Goal: Task Accomplishment & Management: Use online tool/utility

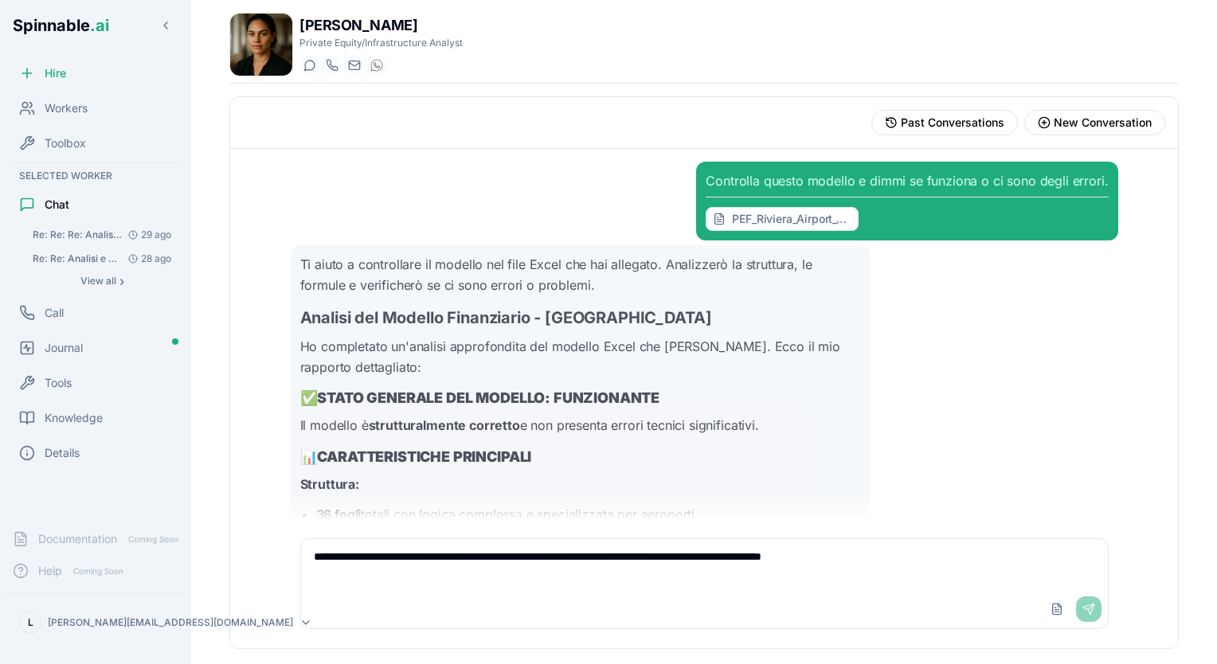
scroll to position [934, 0]
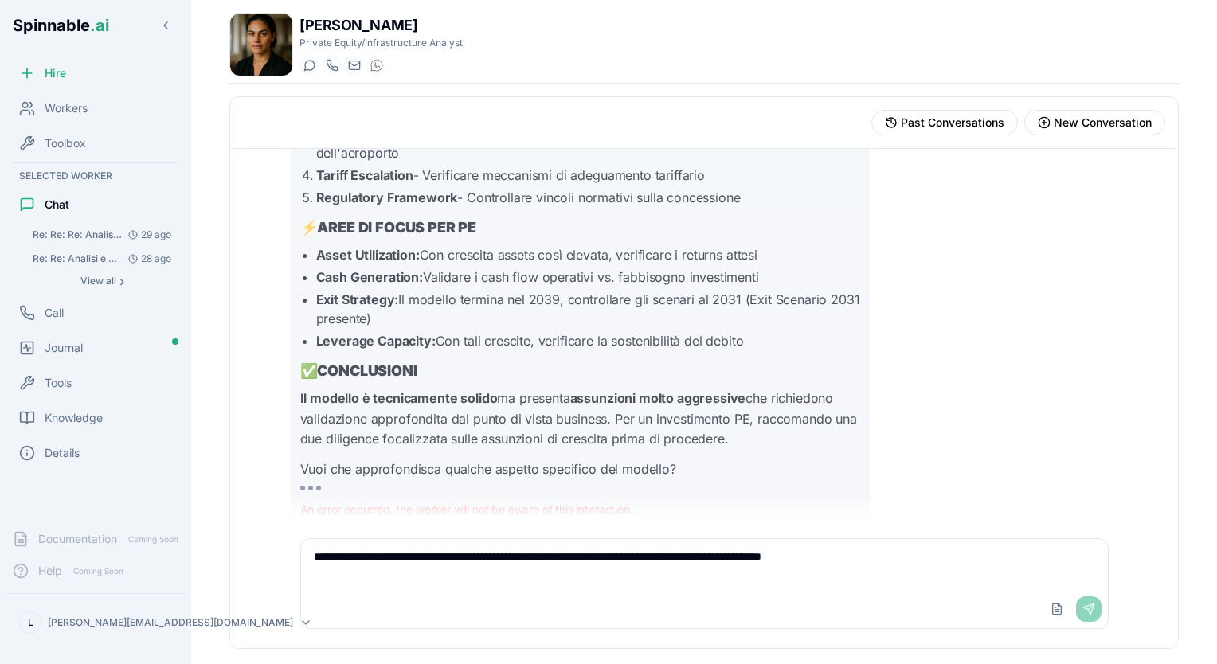
click at [67, 17] on span "Spinnable .ai" at bounding box center [61, 25] width 96 height 19
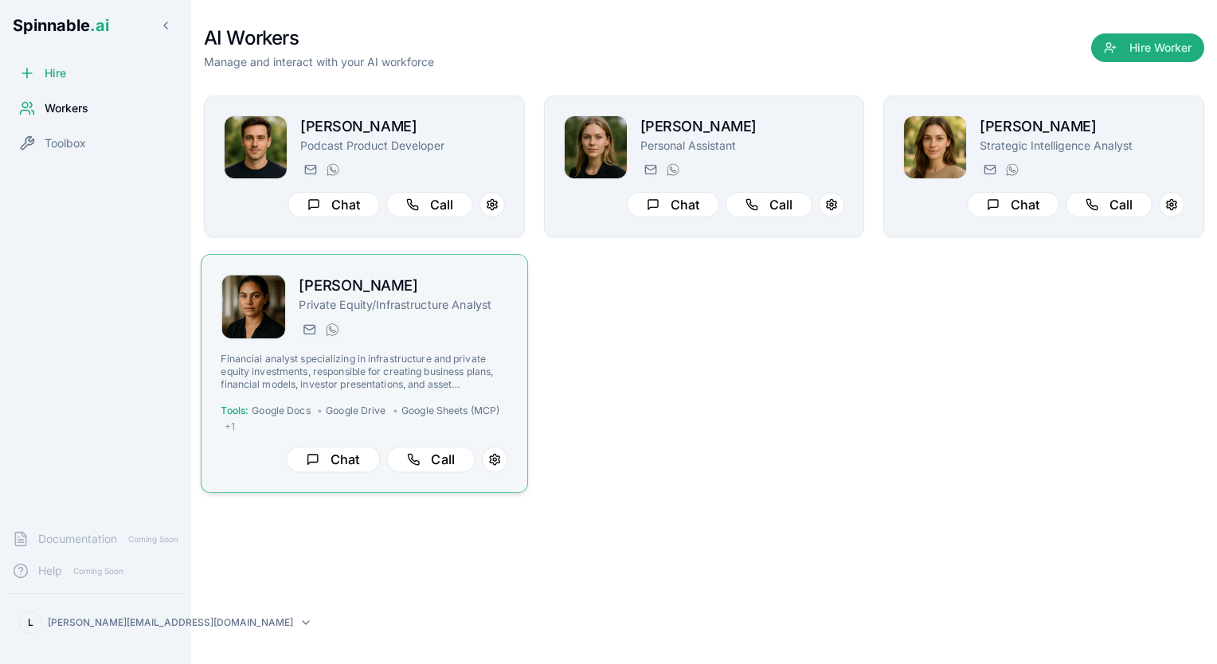
click at [437, 314] on div "[PERSON_NAME] Private Equity/Infrastructure Analyst [DOMAIN_NAME][EMAIL_ADDRESS…" at bounding box center [403, 307] width 209 height 65
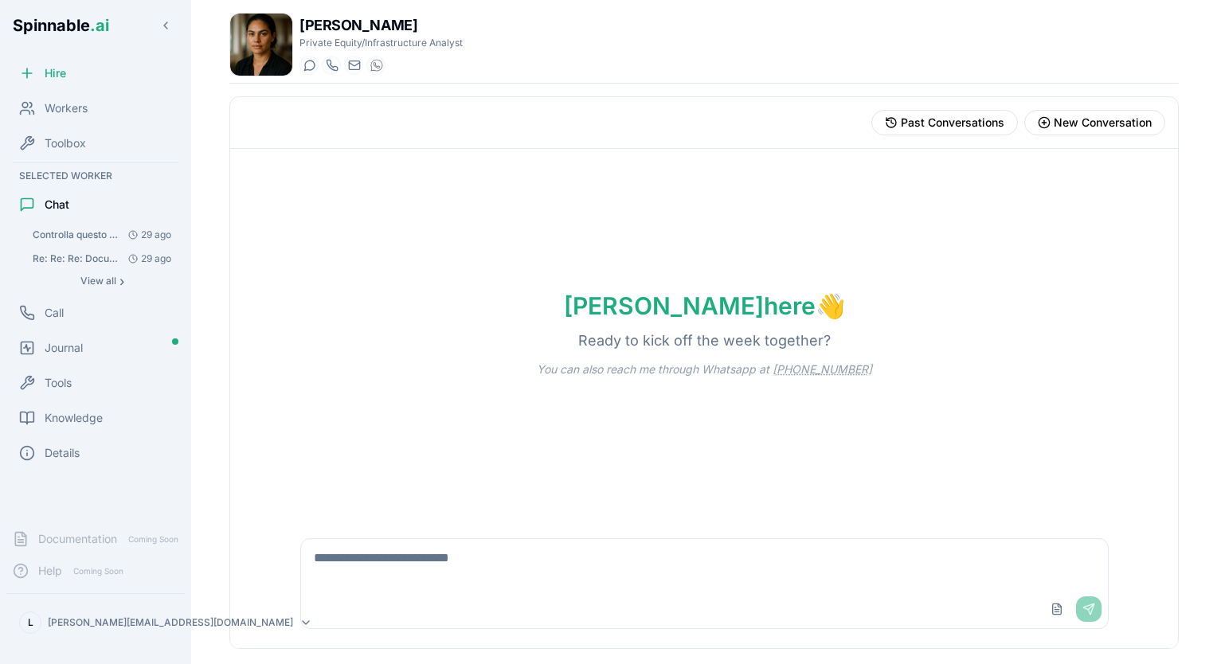
click at [568, 564] on textarea at bounding box center [704, 564] width 807 height 51
type textarea "**********"
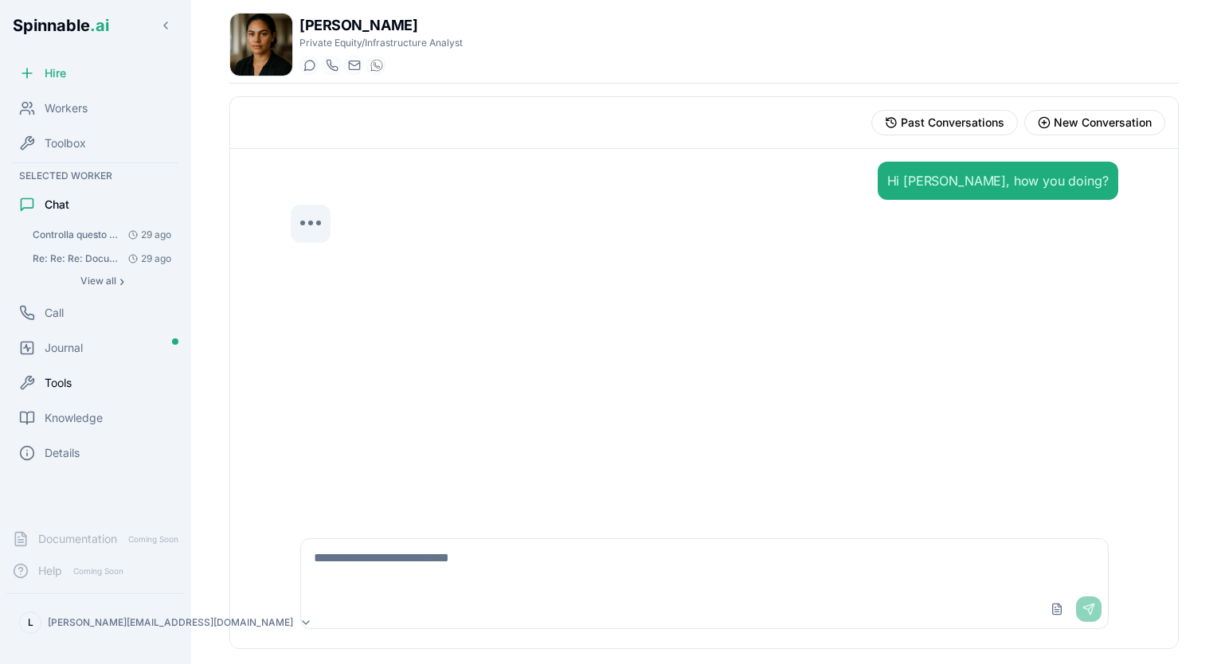
click at [77, 384] on div "Tools" at bounding box center [95, 383] width 178 height 32
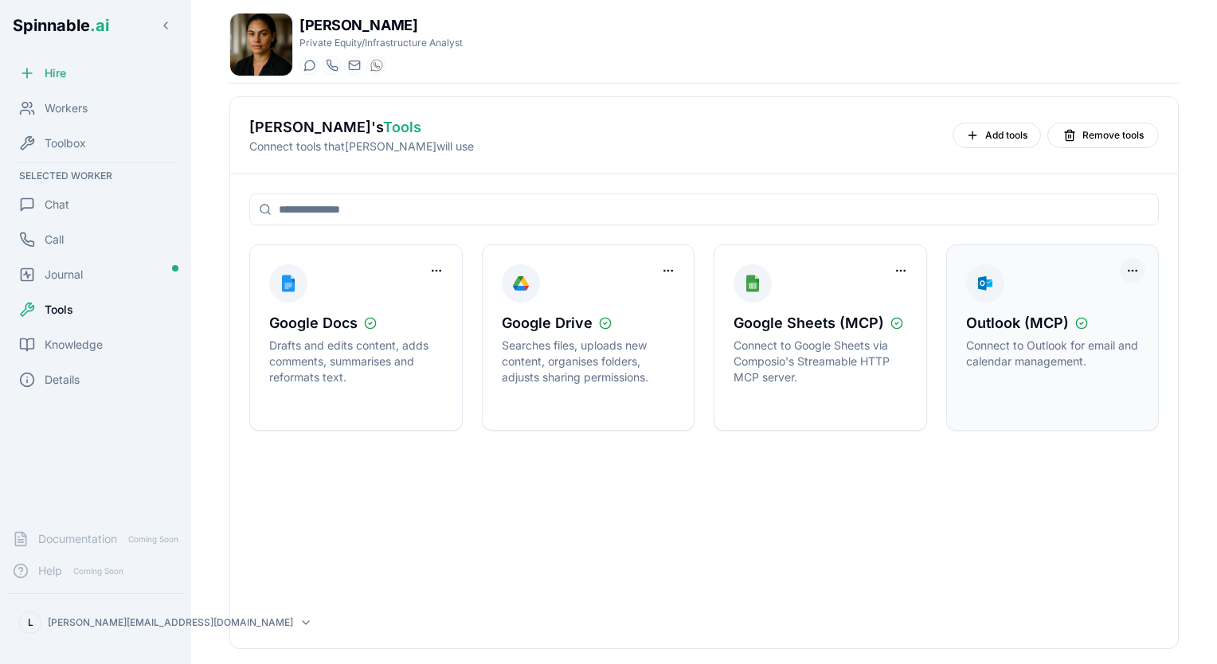
click at [1133, 276] on html "Spinnable .ai Hire Workers Toolbox Selected Worker Chat Call Journal Tools Know…" at bounding box center [608, 332] width 1217 height 664
click at [1115, 303] on div "Disconnect Tool Account" at bounding box center [1068, 302] width 143 height 25
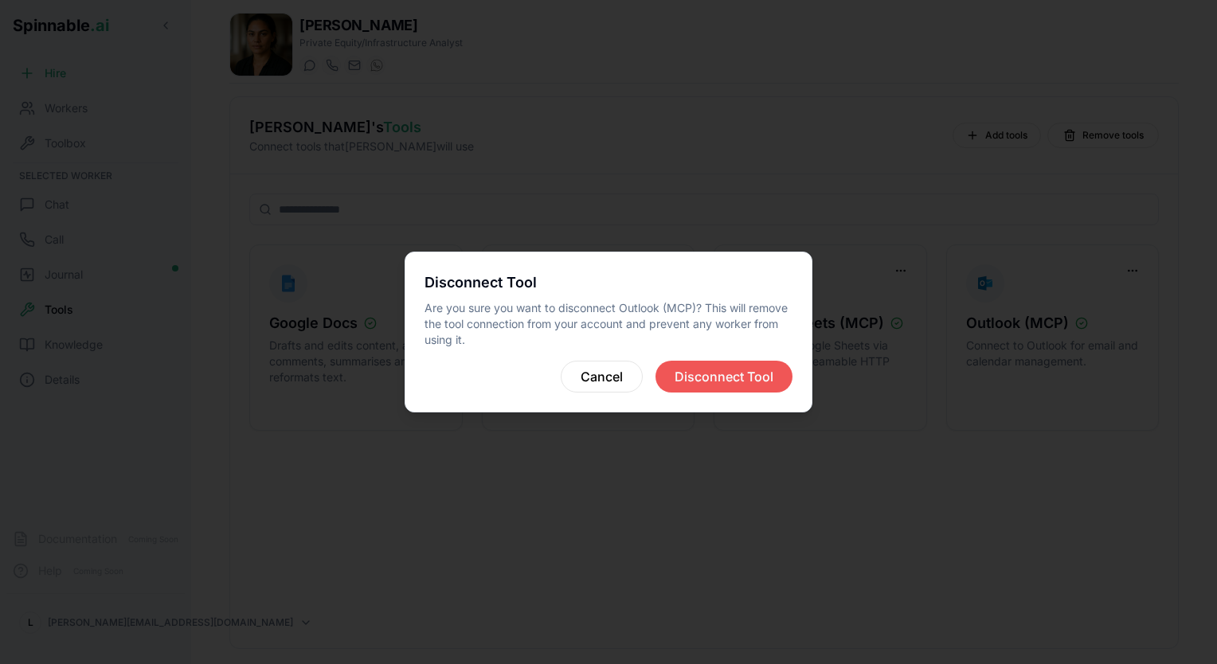
click at [761, 368] on button "Disconnect Tool" at bounding box center [724, 377] width 137 height 32
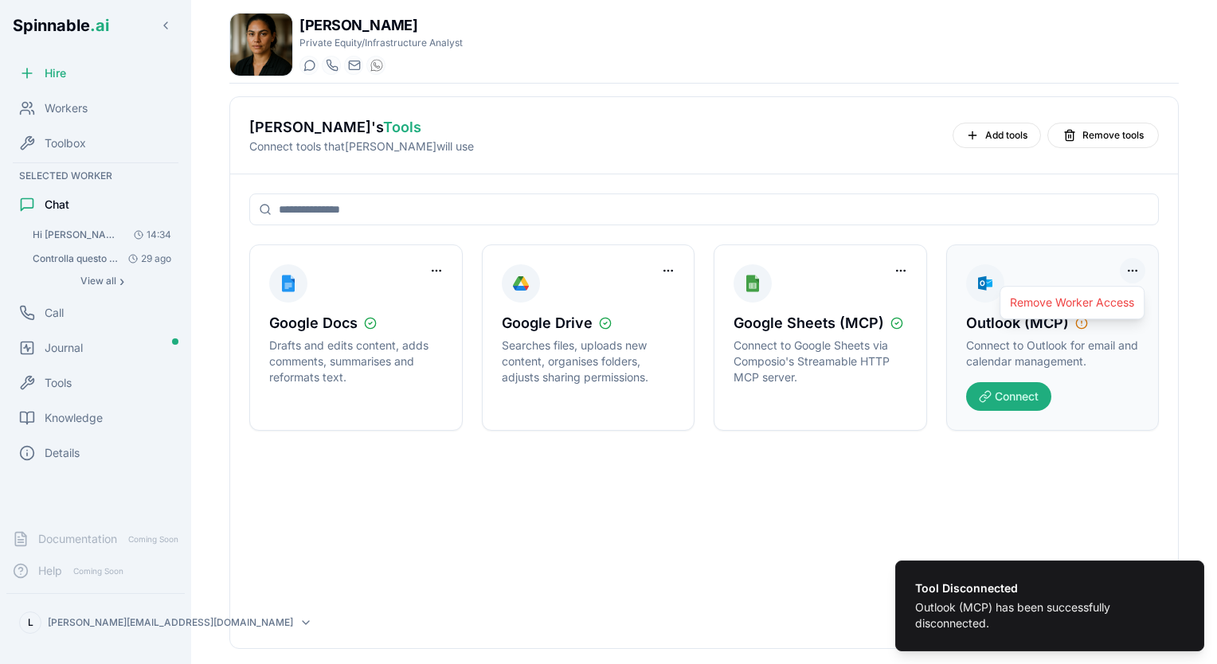
click at [1141, 272] on html "Tool Disconnected Outlook (MCP) has been successfully disconnected. Spinnable .…" at bounding box center [608, 332] width 1217 height 664
click at [1115, 303] on div "Remove Worker Access" at bounding box center [1072, 302] width 137 height 25
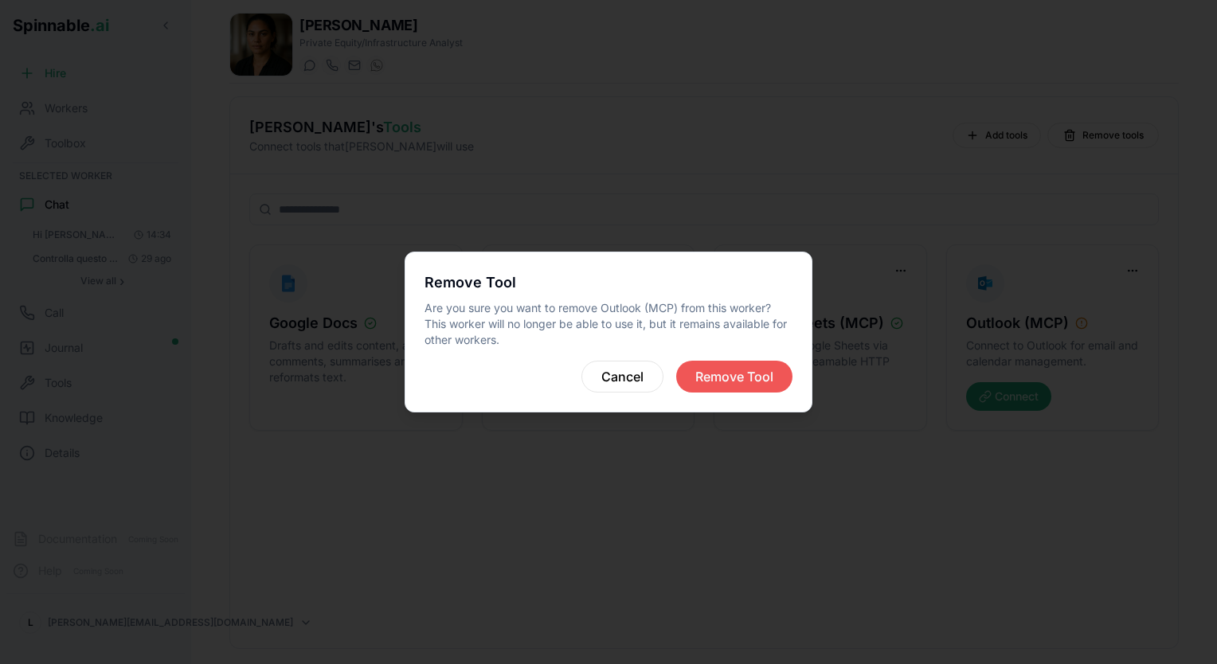
click at [736, 372] on button "Remove Tool" at bounding box center [734, 377] width 116 height 32
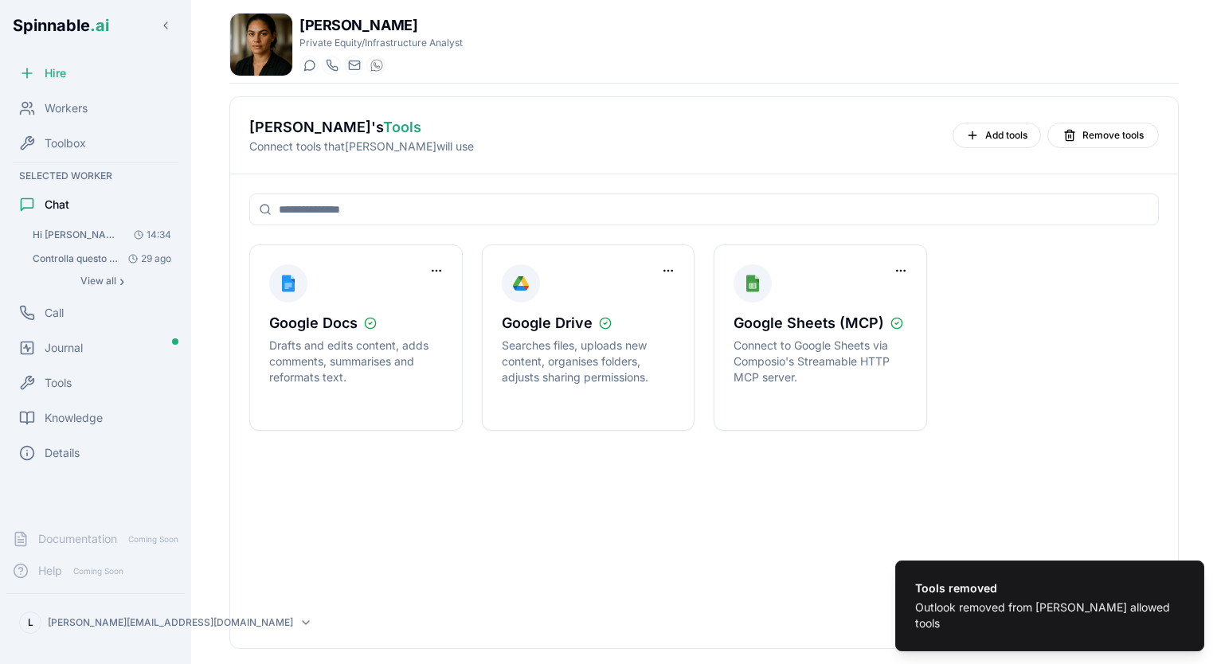
click at [988, 139] on span "Add tools" at bounding box center [1006, 135] width 42 height 13
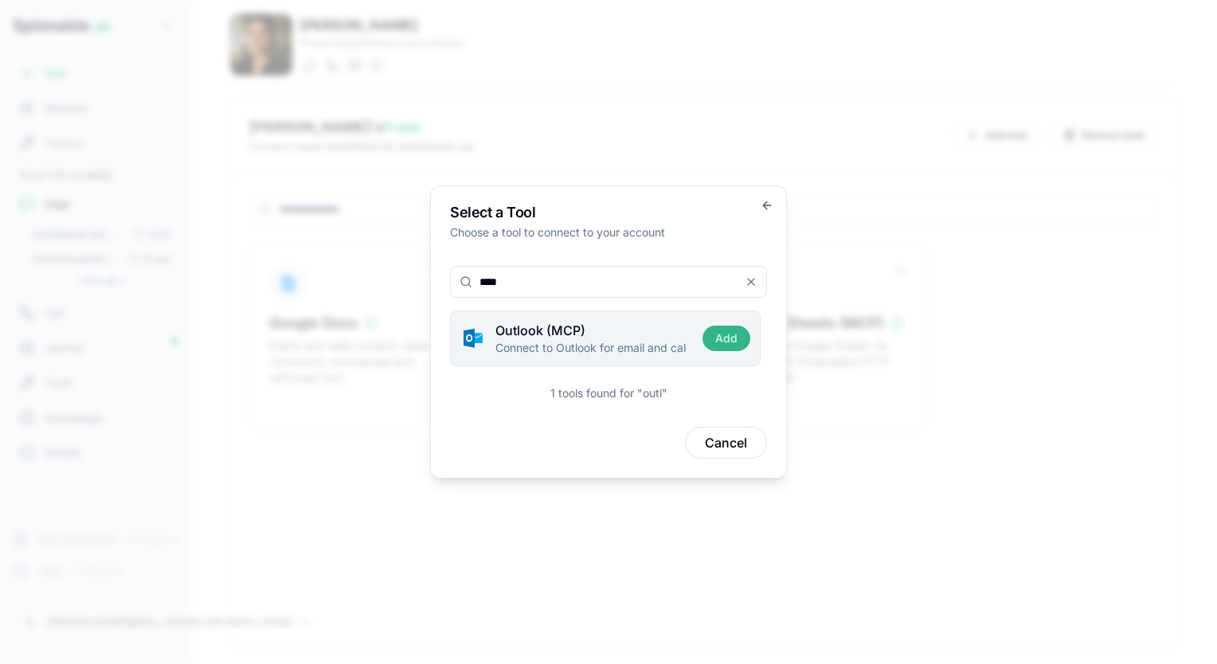
type input "****"
click at [715, 342] on button "Add" at bounding box center [727, 338] width 48 height 25
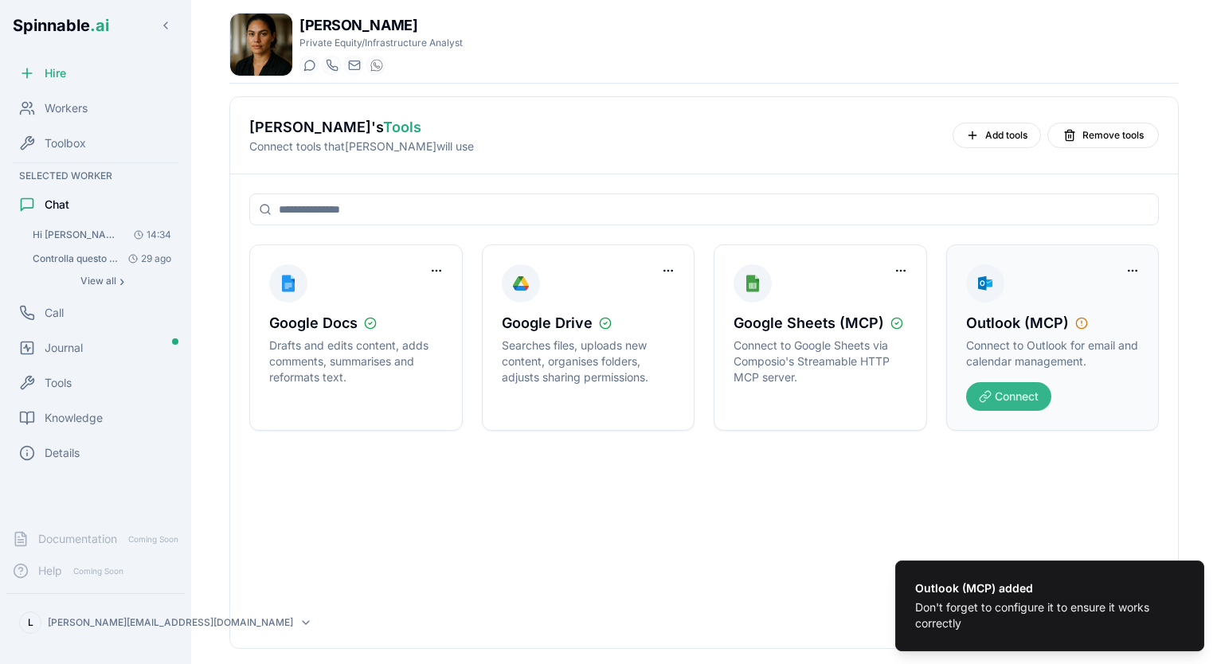
click at [995, 400] on button "Connect" at bounding box center [1008, 396] width 85 height 29
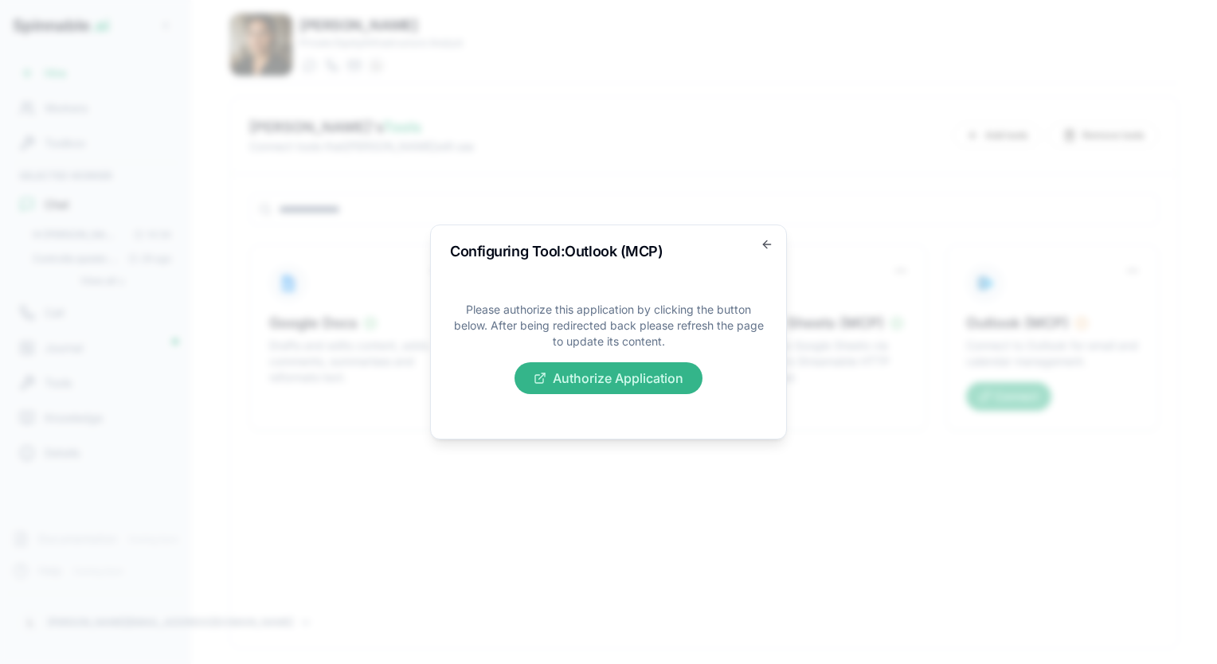
click at [660, 382] on button "Authorize Application" at bounding box center [609, 378] width 188 height 32
click at [762, 249] on icon "button" at bounding box center [767, 244] width 13 height 13
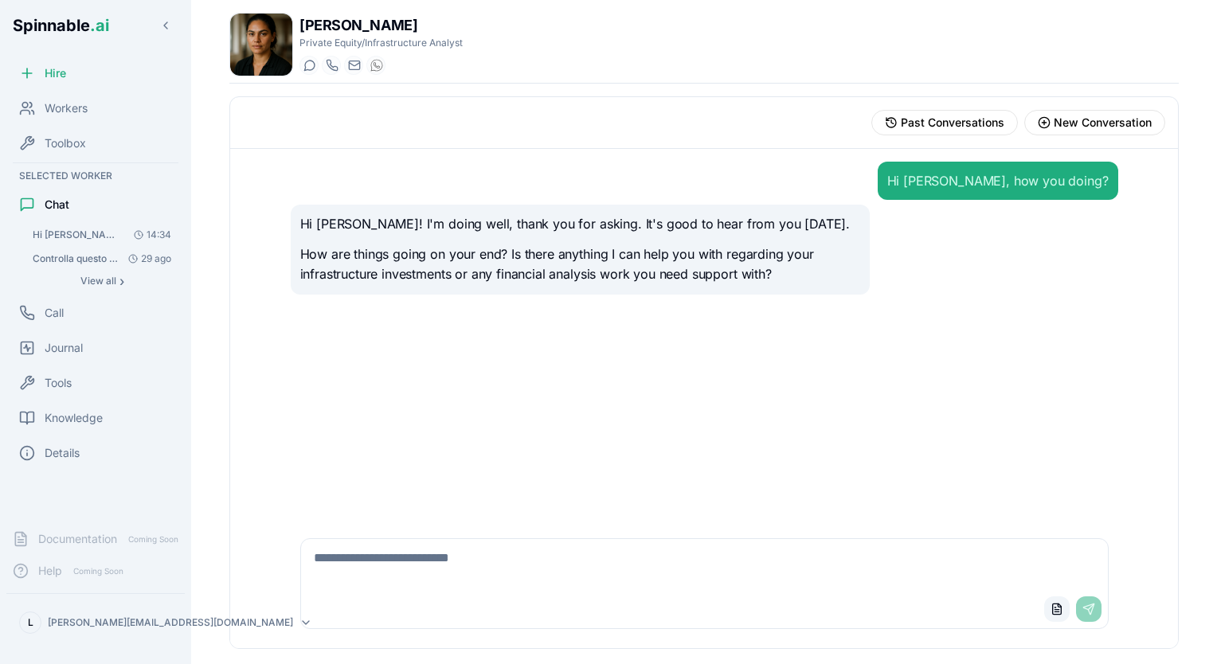
click at [1058, 615] on button "Upload File" at bounding box center [1056, 609] width 25 height 25
click at [468, 604] on div "Upload File Send" at bounding box center [704, 609] width 807 height 38
click at [468, 550] on textarea at bounding box center [704, 564] width 807 height 51
click at [447, 514] on button "Remove file" at bounding box center [451, 507] width 16 height 16
drag, startPoint x: 669, startPoint y: 565, endPoint x: 203, endPoint y: 551, distance: 466.2
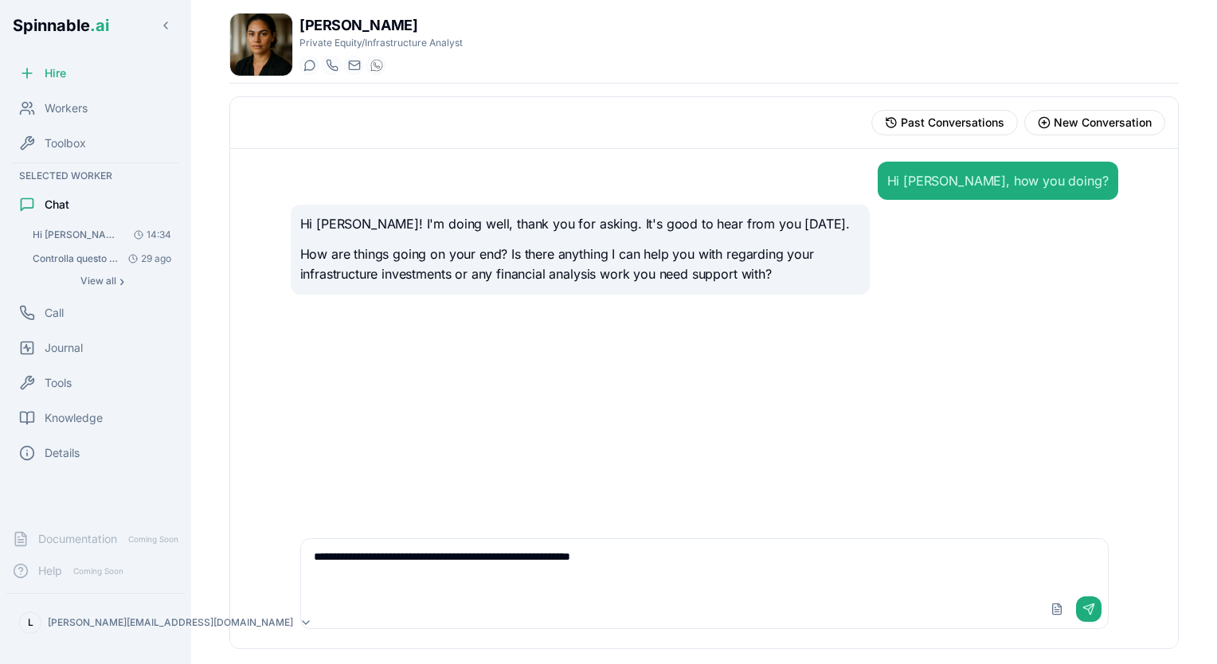
click at [203, 551] on div "Emma Ferrari Private Equity/Infrastructure Analyst Start a chat Start a call em…" at bounding box center [704, 332] width 1026 height 664
click at [462, 615] on div "Upload File Send" at bounding box center [705, 609] width 808 height 38
click at [484, 597] on div "Upload File Send" at bounding box center [705, 609] width 808 height 38
click at [871, 553] on textarea "**********" at bounding box center [705, 564] width 808 height 51
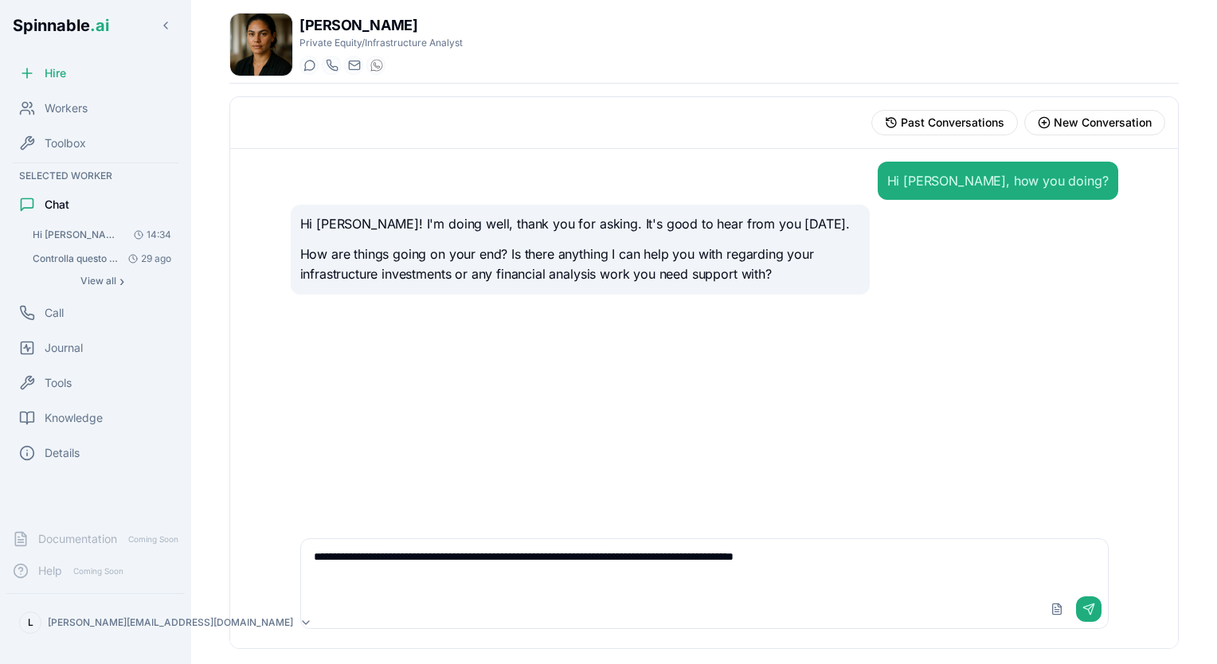
paste textarea "**********"
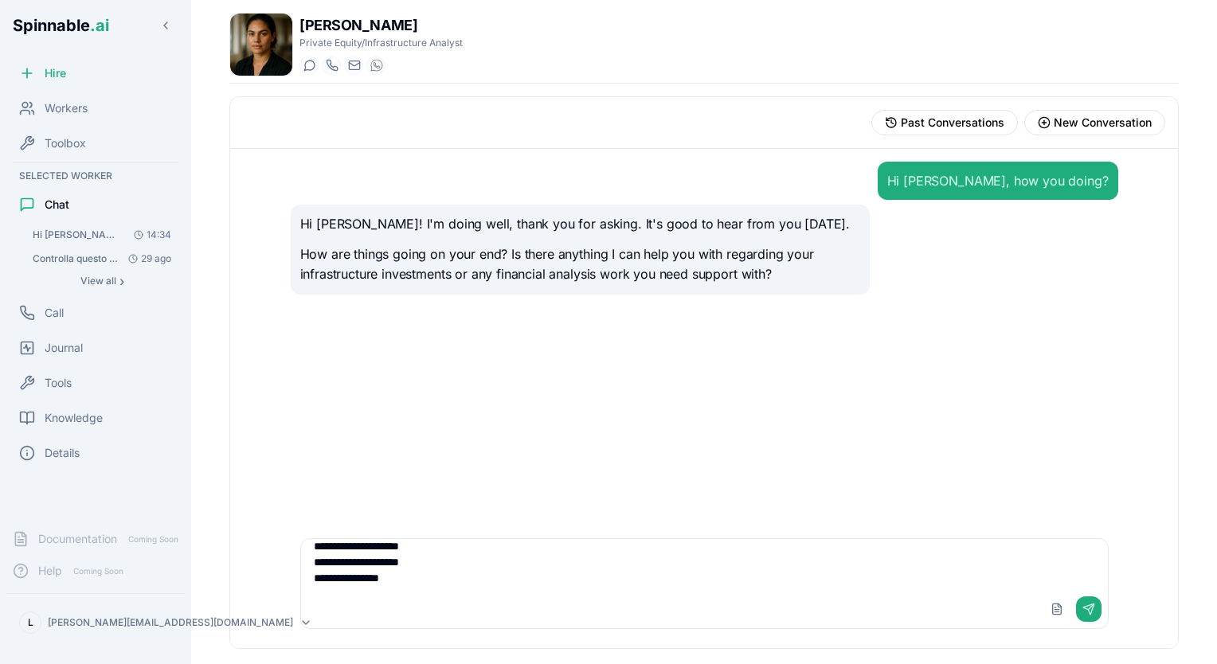
scroll to position [207, 0]
click at [752, 594] on div "Upload File Send" at bounding box center [705, 609] width 808 height 38
click at [701, 586] on textarea "**********" at bounding box center [705, 564] width 808 height 51
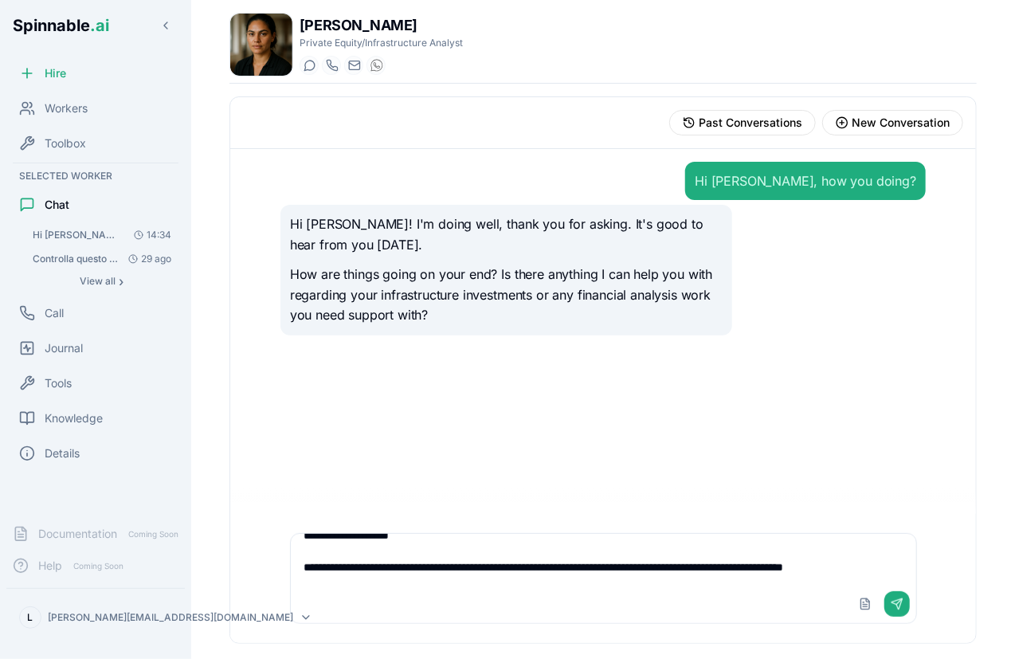
scroll to position [626, 0]
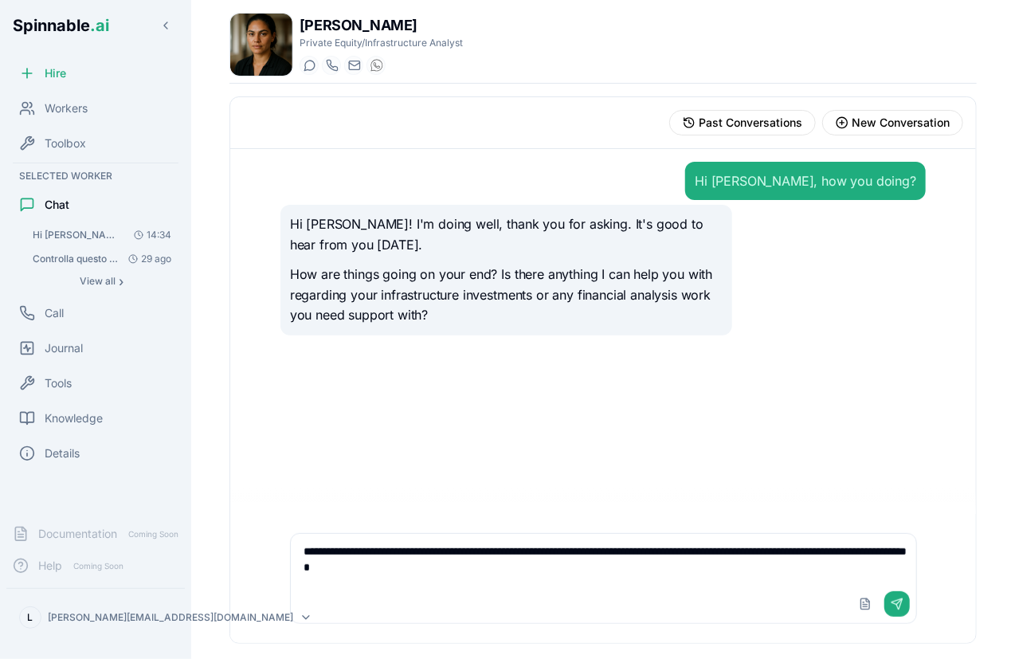
click at [491, 563] on textarea at bounding box center [604, 559] width 626 height 51
click at [491, 579] on textarea at bounding box center [604, 559] width 626 height 51
type textarea "**********"
click at [862, 598] on button "Upload File" at bounding box center [864, 603] width 25 height 25
click at [895, 606] on button "Send" at bounding box center [896, 603] width 25 height 25
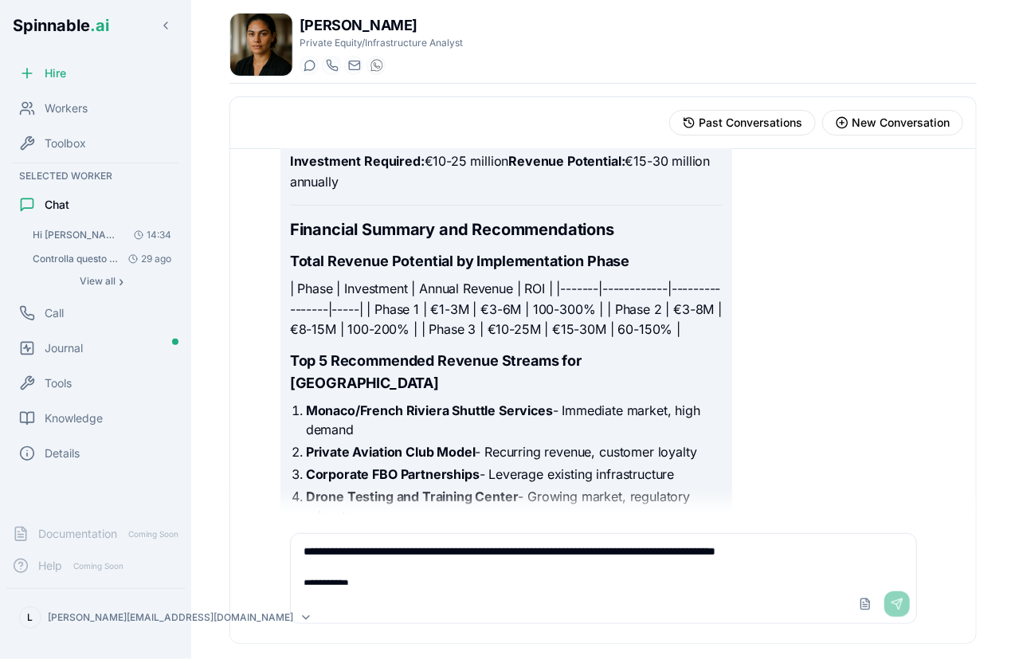
scroll to position [7819, 0]
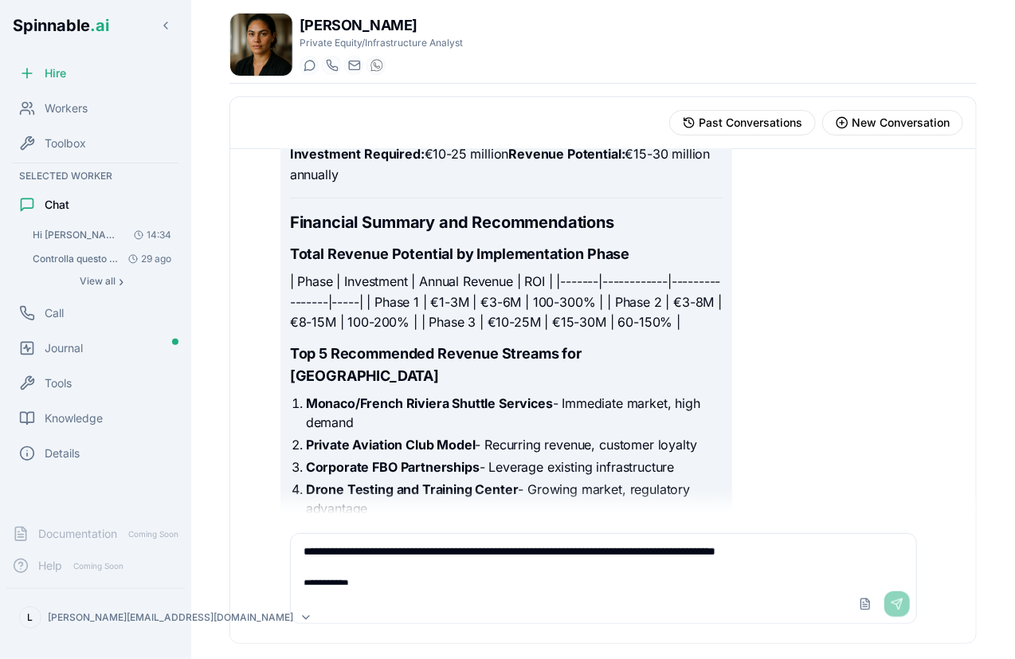
click at [537, 457] on li "Corporate FBO Partnerships - Leverage existing infrastructure" at bounding box center [514, 466] width 417 height 19
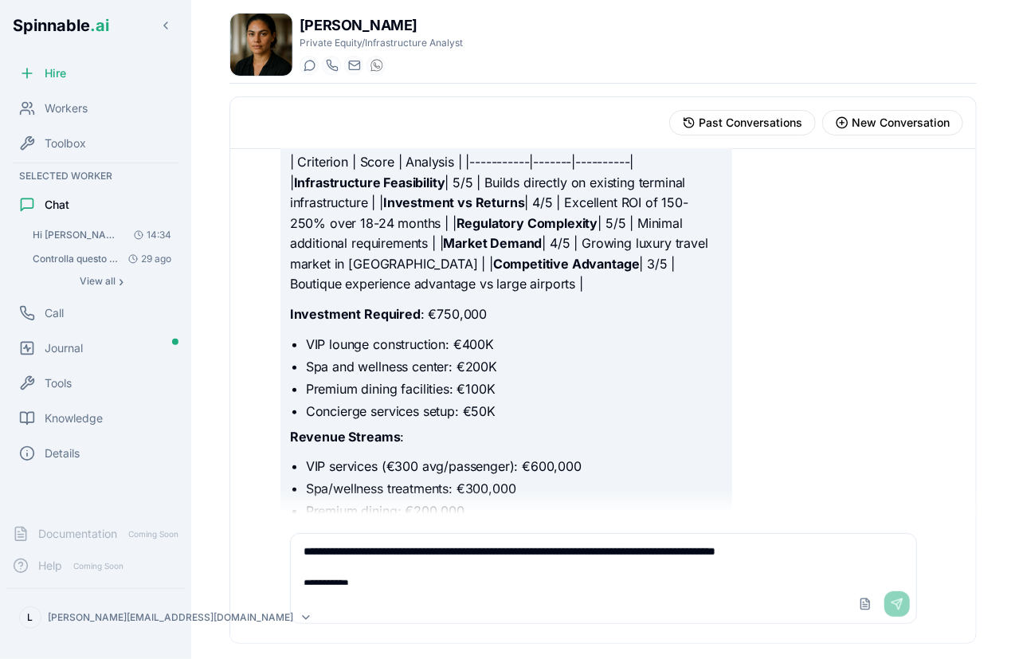
scroll to position [10480, 0]
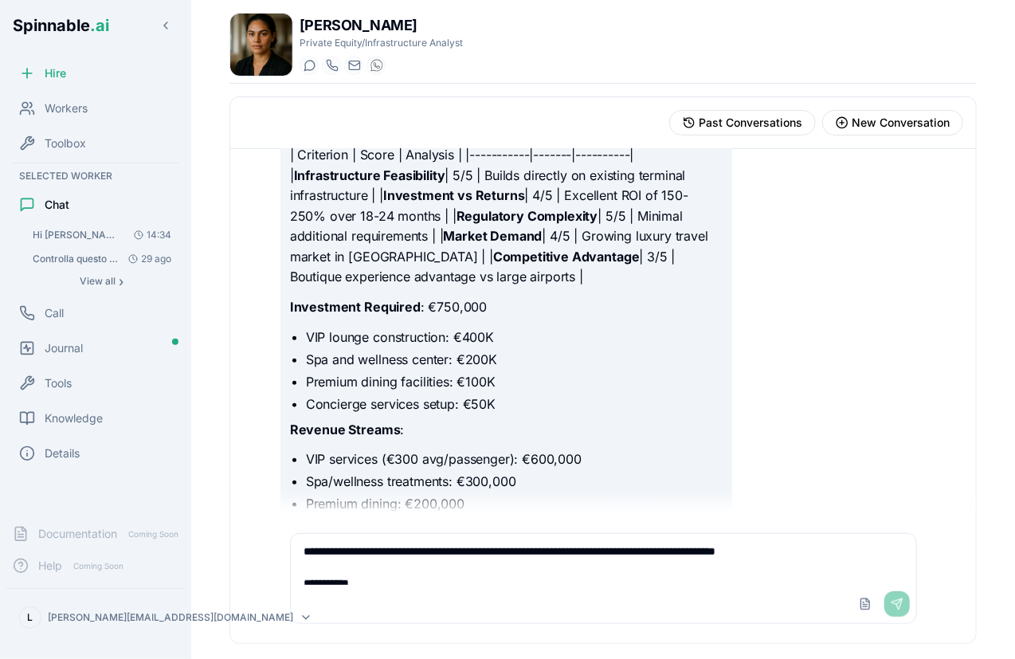
click at [537, 494] on li "Premium dining: €200,000" at bounding box center [514, 503] width 417 height 19
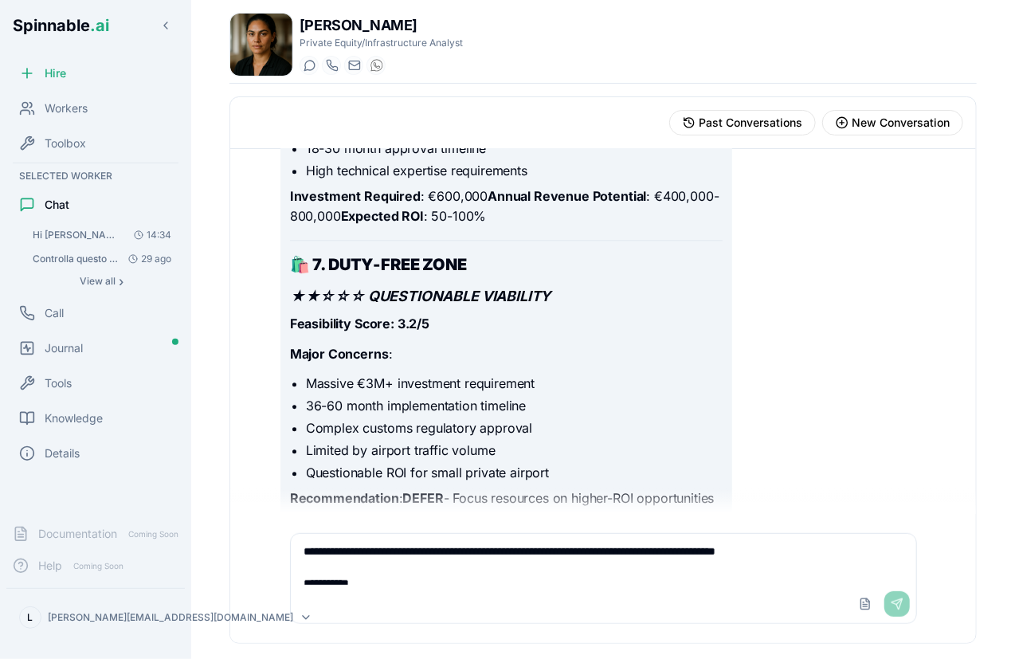
scroll to position [11738, 0]
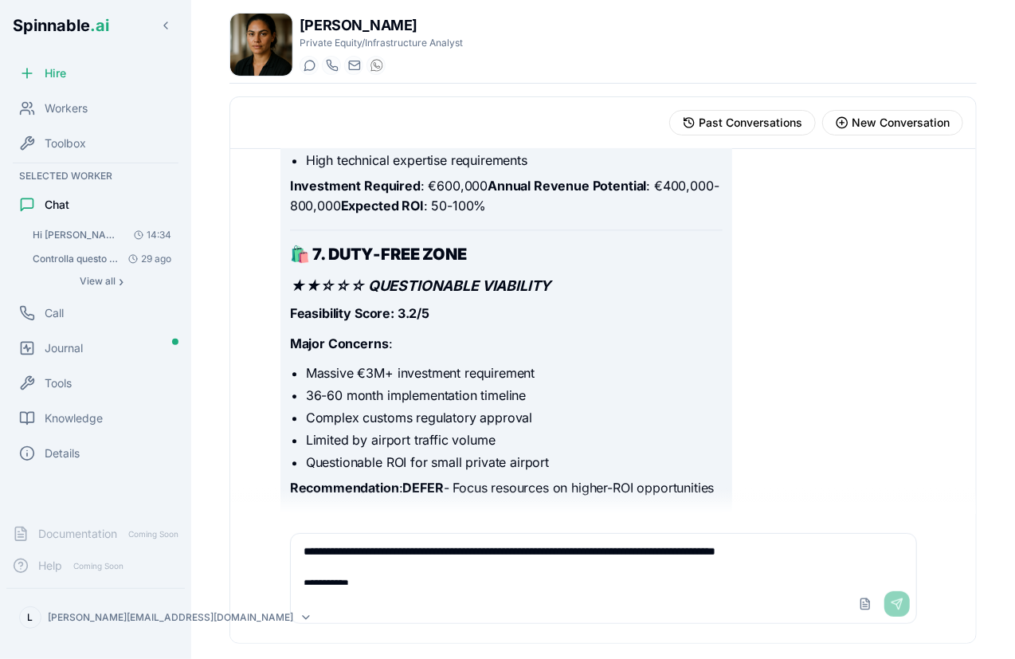
click at [533, 538] on textarea at bounding box center [604, 559] width 626 height 51
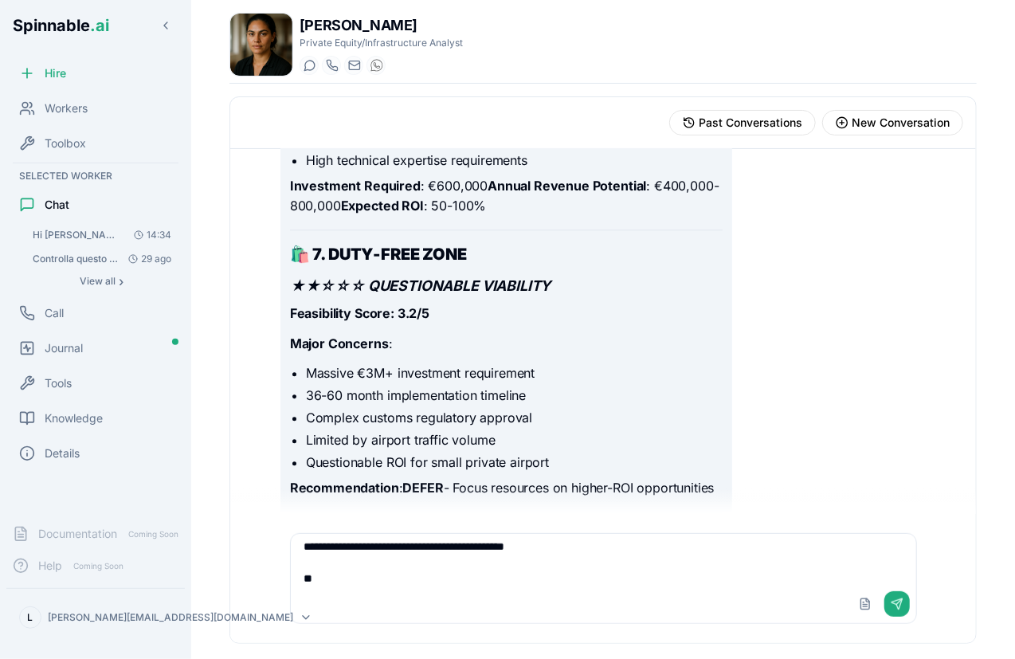
type textarea "**********"
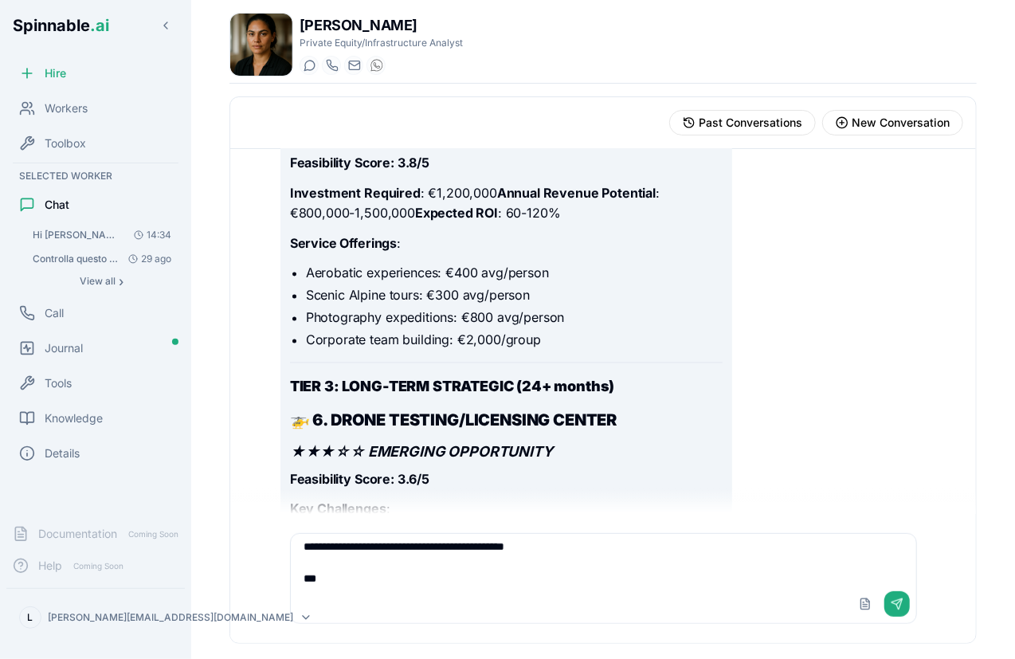
scroll to position [11310, 0]
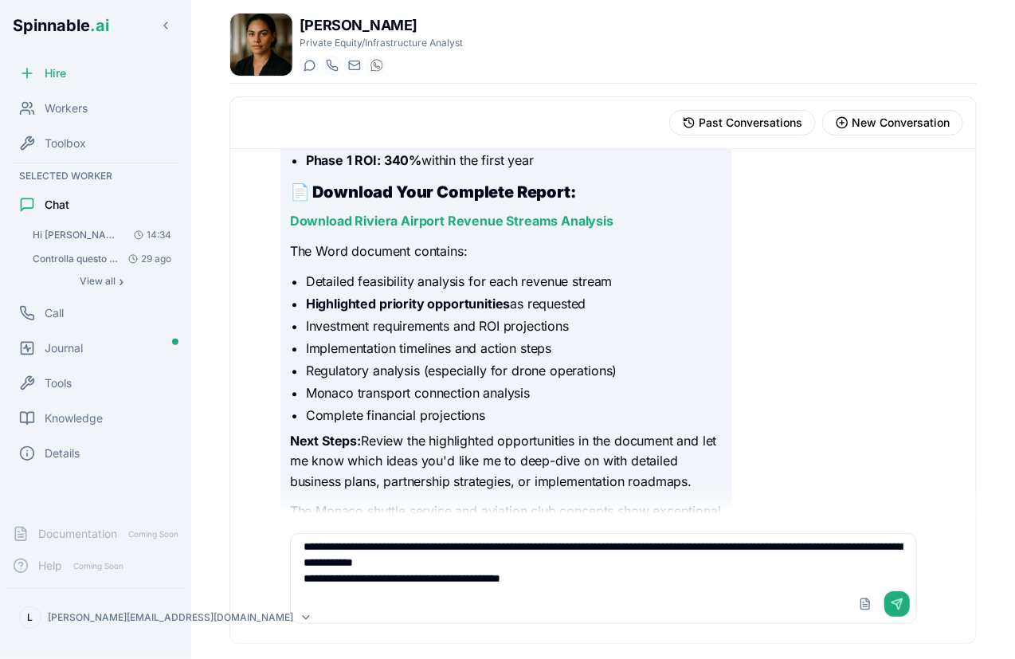
scroll to position [112, 0]
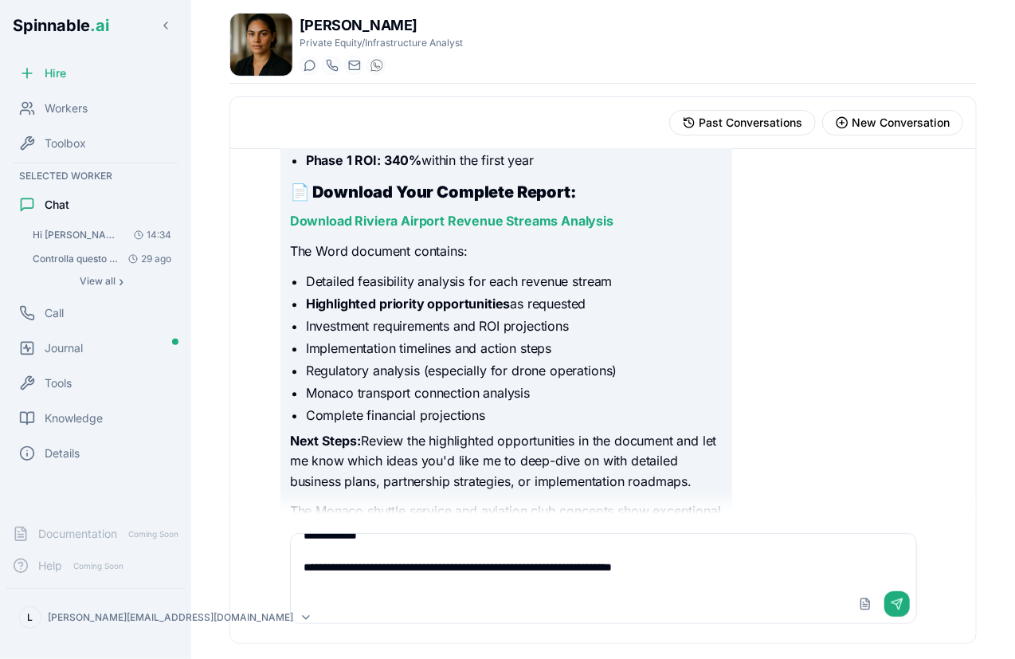
type textarea "**********"
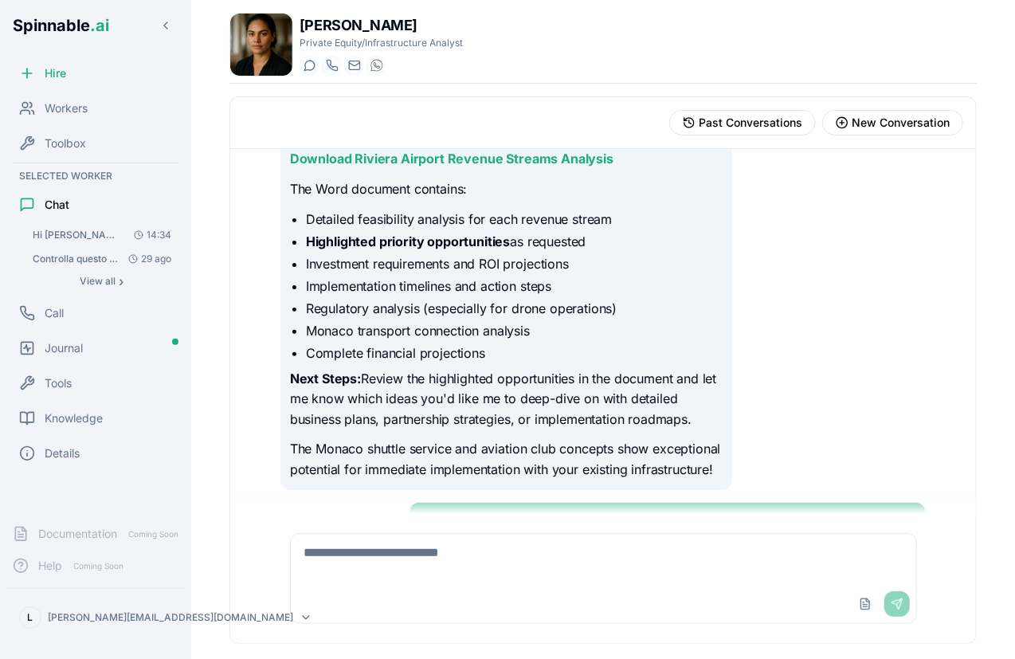
scroll to position [14864, 0]
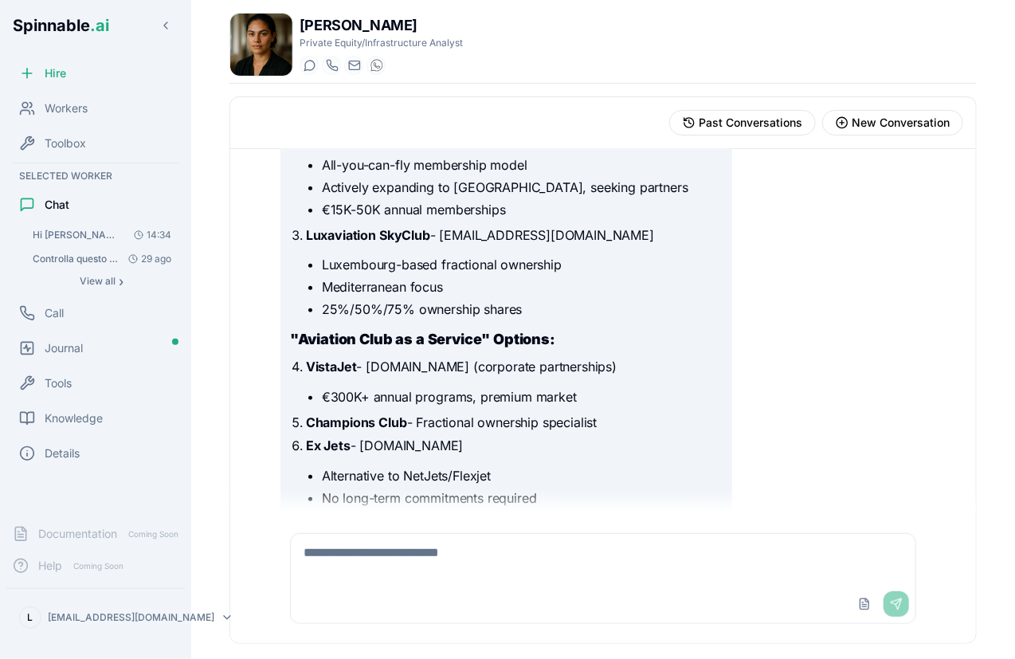
scroll to position [20846, 0]
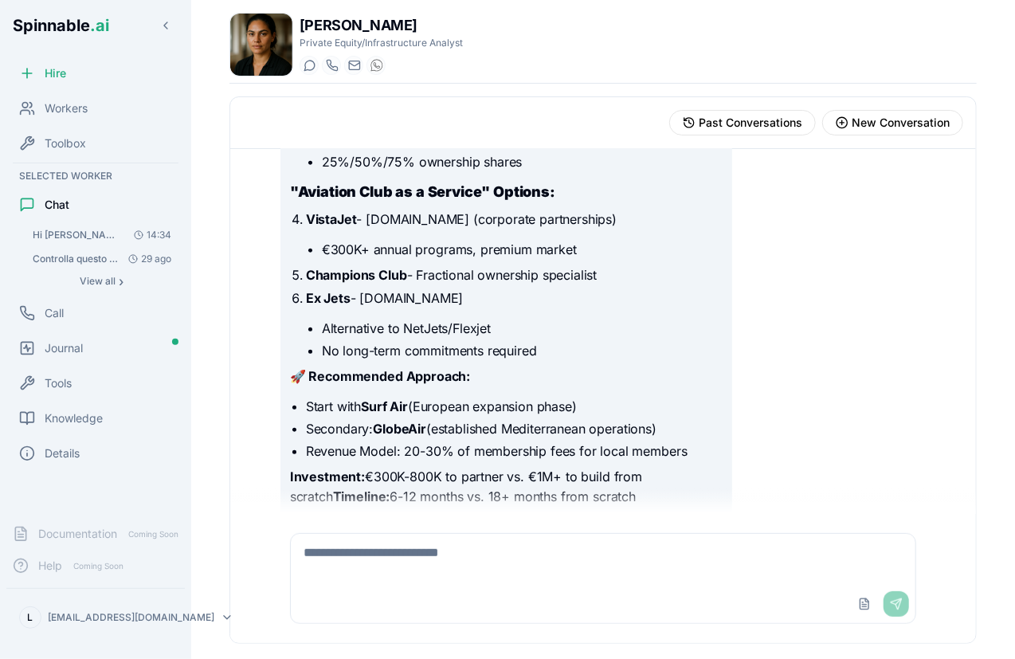
click at [532, 547] on textarea at bounding box center [603, 559] width 625 height 51
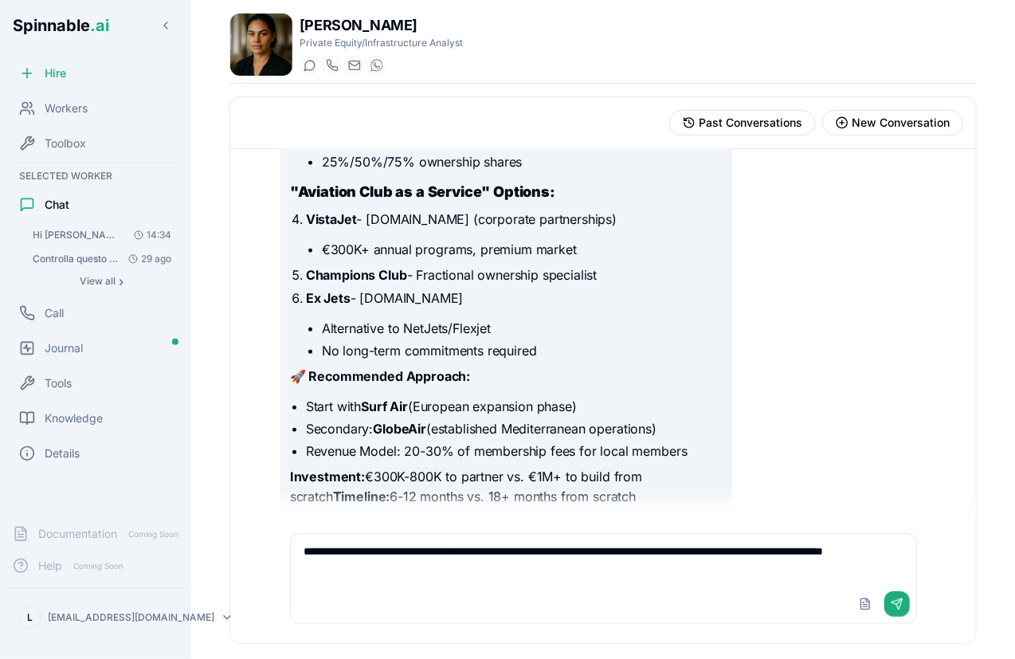
type textarea "**********"
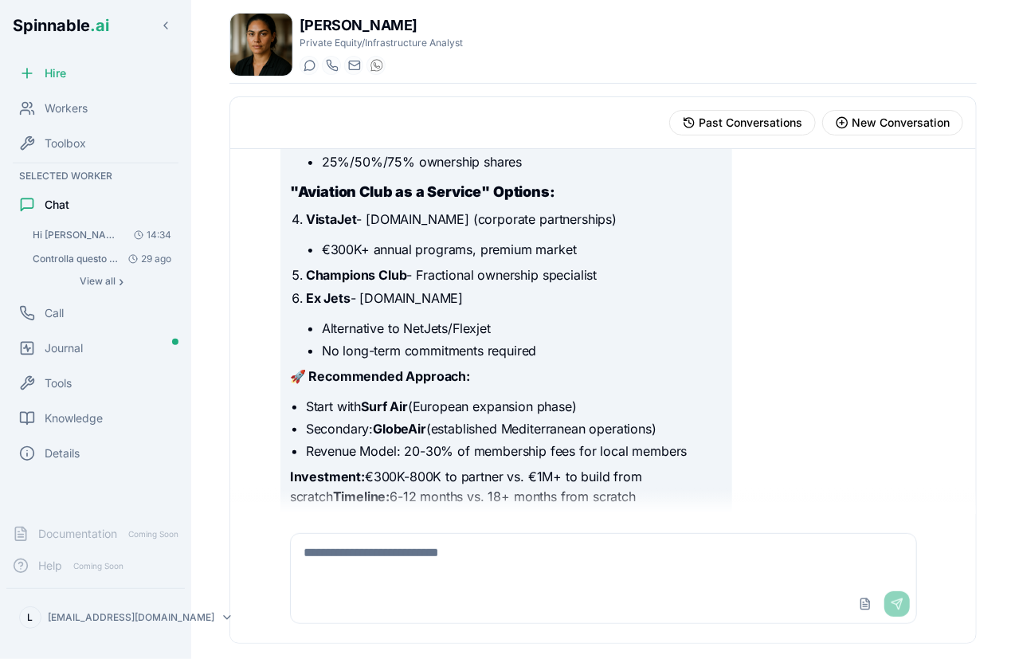
scroll to position [20959, 0]
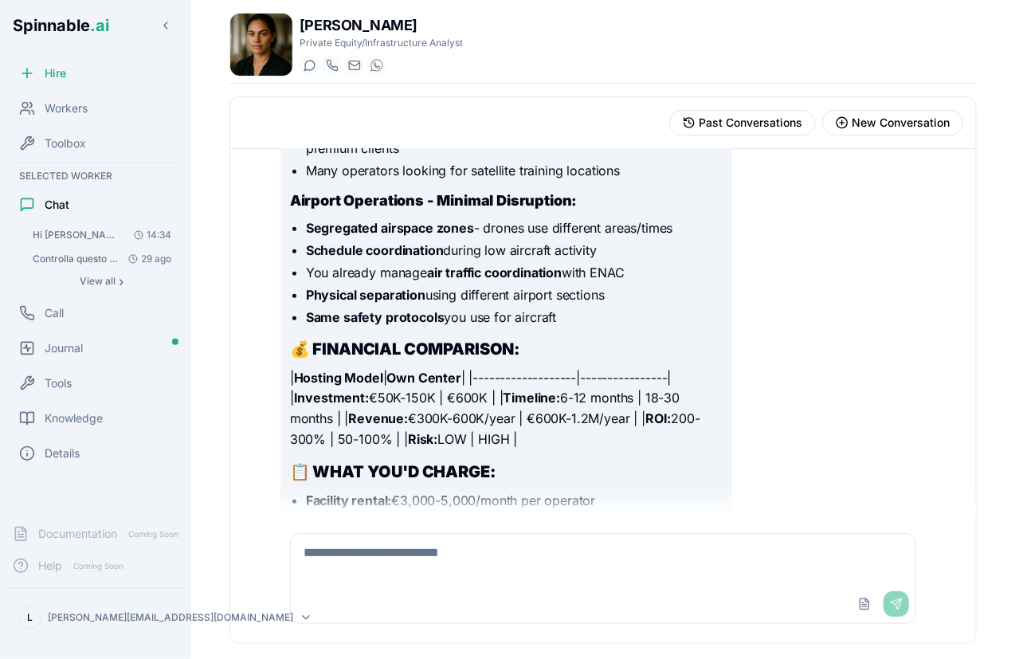
scroll to position [25930, 0]
type textarea "**********"
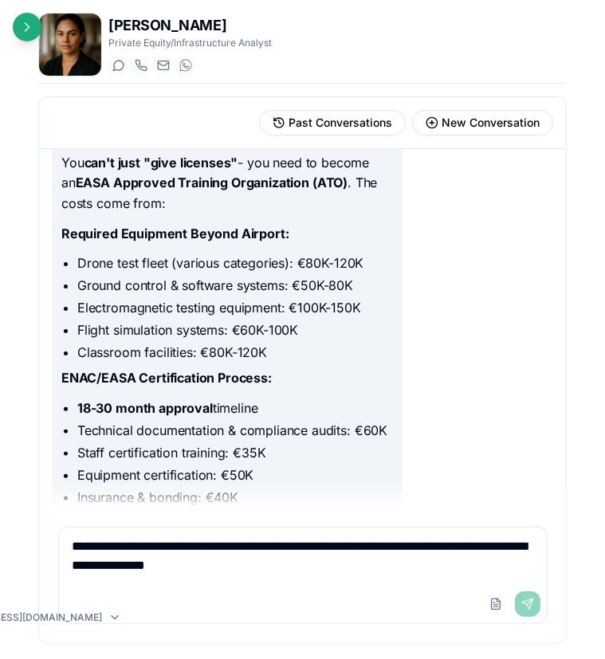
scroll to position [22601, 0]
